Goal: Use online tool/utility: Utilize a website feature to perform a specific function

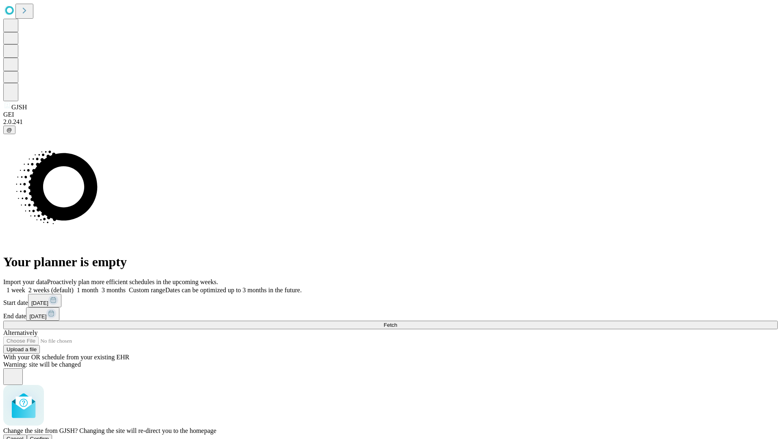
click at [49, 436] on span "Confirm" at bounding box center [39, 439] width 19 height 6
click at [25, 287] on label "1 week" at bounding box center [14, 290] width 22 height 7
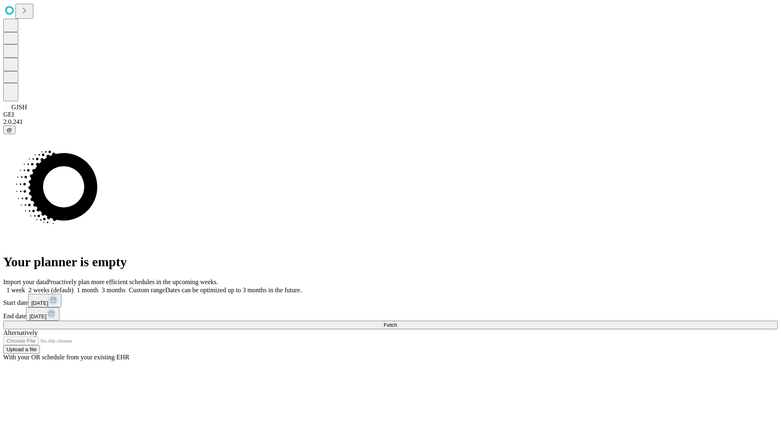
click at [397, 322] on span "Fetch" at bounding box center [390, 325] width 13 height 6
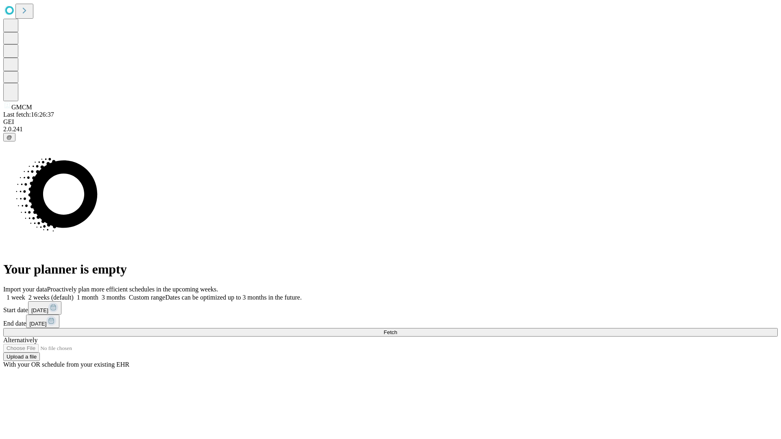
click at [25, 294] on label "1 week" at bounding box center [14, 297] width 22 height 7
click at [397, 329] on span "Fetch" at bounding box center [390, 332] width 13 height 6
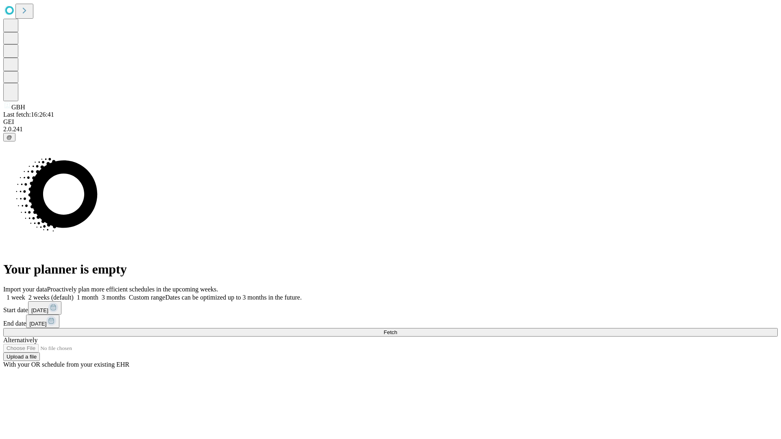
click at [25, 294] on label "1 week" at bounding box center [14, 297] width 22 height 7
click at [397, 329] on span "Fetch" at bounding box center [390, 332] width 13 height 6
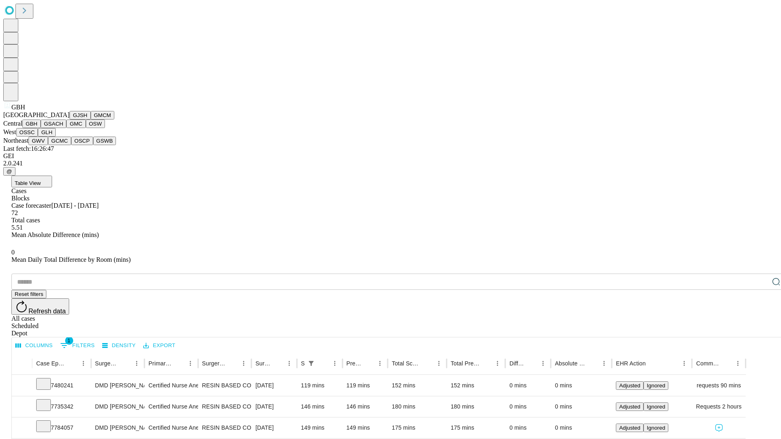
click at [63, 128] on button "GSACH" at bounding box center [54, 124] width 26 height 9
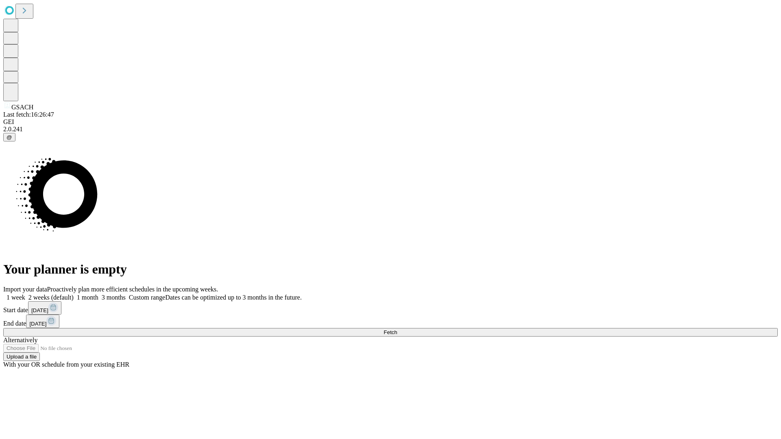
click at [25, 294] on label "1 week" at bounding box center [14, 297] width 22 height 7
click at [397, 329] on span "Fetch" at bounding box center [390, 332] width 13 height 6
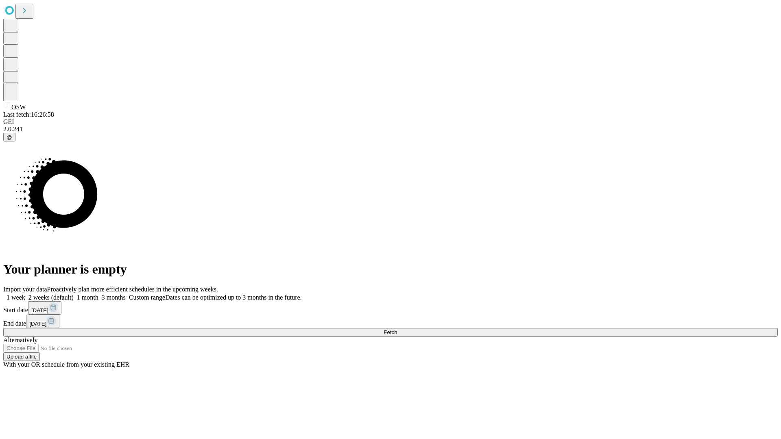
click at [25, 294] on label "1 week" at bounding box center [14, 297] width 22 height 7
click at [397, 329] on span "Fetch" at bounding box center [390, 332] width 13 height 6
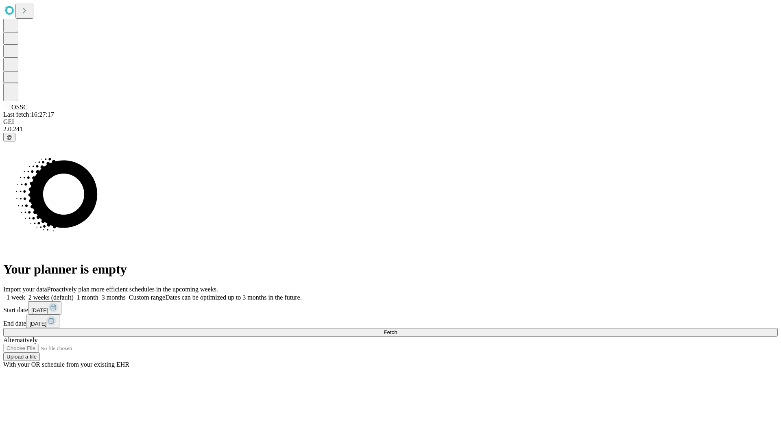
click at [25, 294] on label "1 week" at bounding box center [14, 297] width 22 height 7
click at [397, 329] on span "Fetch" at bounding box center [390, 332] width 13 height 6
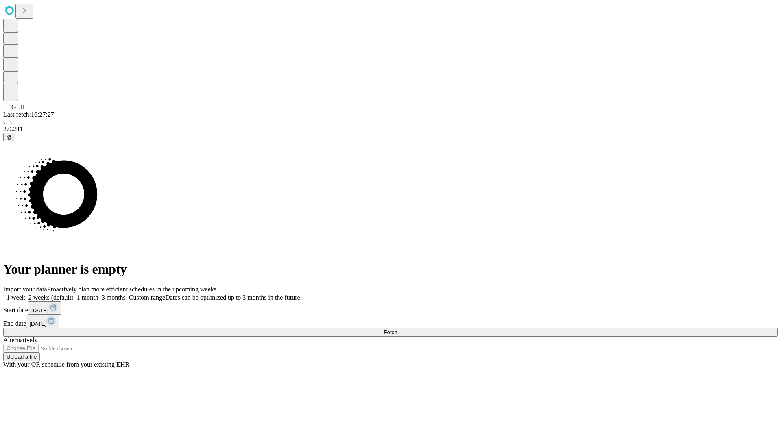
click at [25, 294] on label "1 week" at bounding box center [14, 297] width 22 height 7
click at [397, 329] on span "Fetch" at bounding box center [390, 332] width 13 height 6
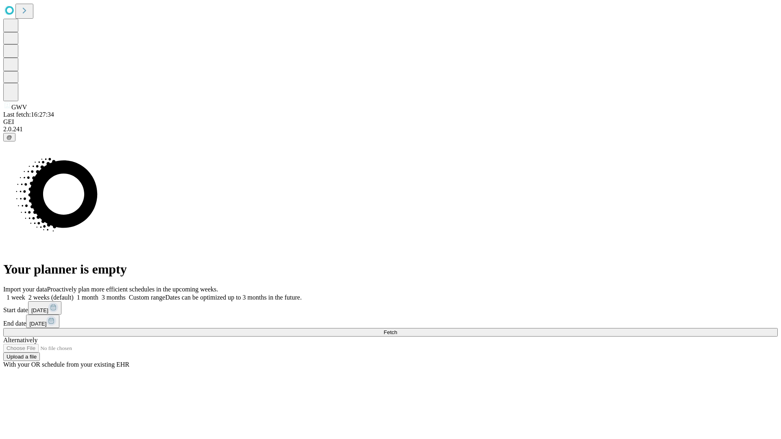
click at [25, 294] on label "1 week" at bounding box center [14, 297] width 22 height 7
click at [397, 329] on span "Fetch" at bounding box center [390, 332] width 13 height 6
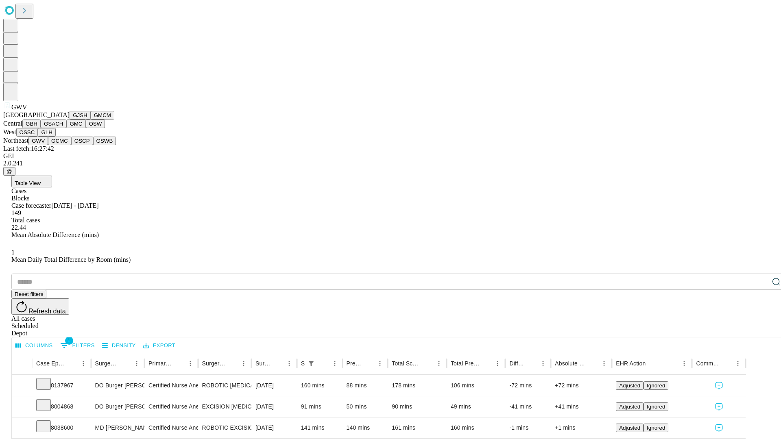
click at [63, 145] on button "GCMC" at bounding box center [59, 141] width 23 height 9
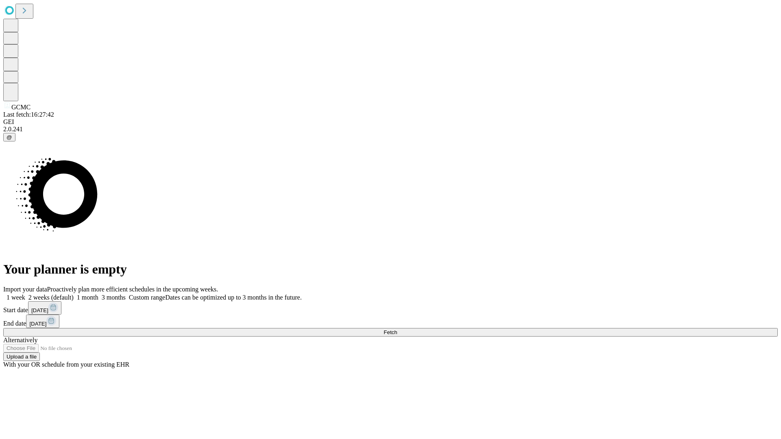
click at [25, 294] on label "1 week" at bounding box center [14, 297] width 22 height 7
click at [397, 329] on span "Fetch" at bounding box center [390, 332] width 13 height 6
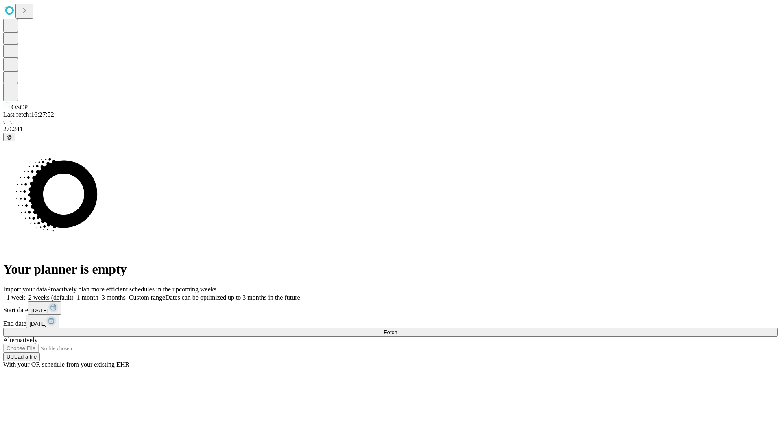
click at [25, 294] on label "1 week" at bounding box center [14, 297] width 22 height 7
click at [397, 329] on span "Fetch" at bounding box center [390, 332] width 13 height 6
